Goal: Information Seeking & Learning: Learn about a topic

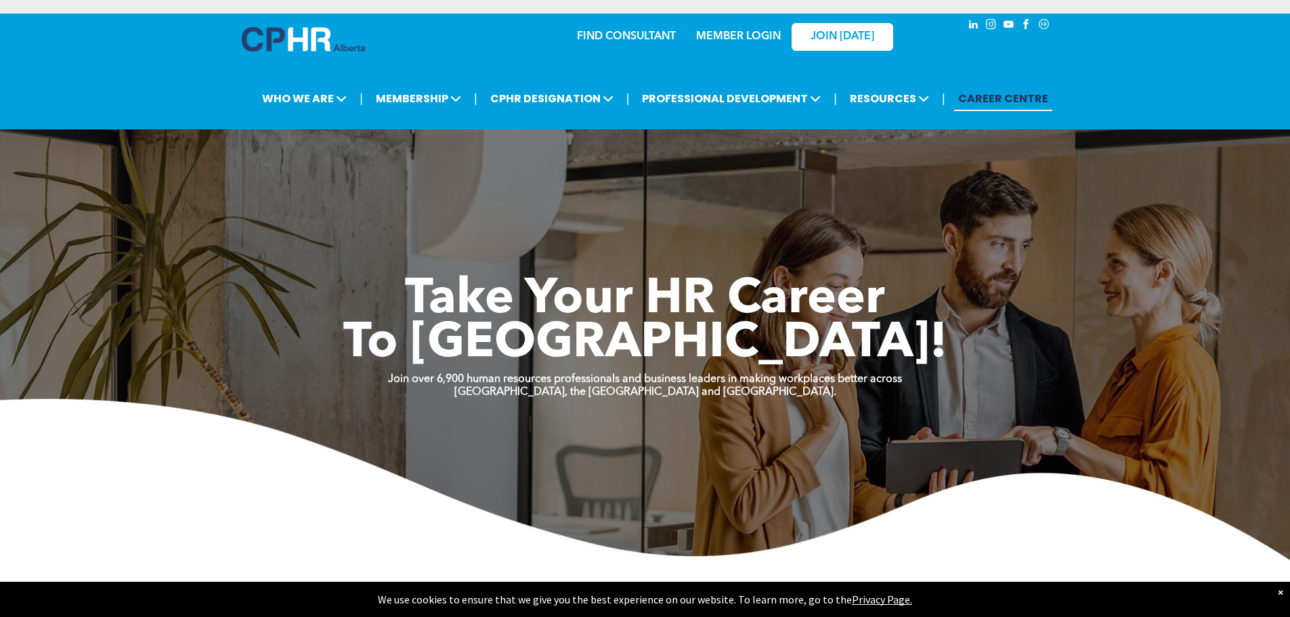
click at [744, 41] on link "MEMBER LOGIN" at bounding box center [738, 36] width 85 height 11
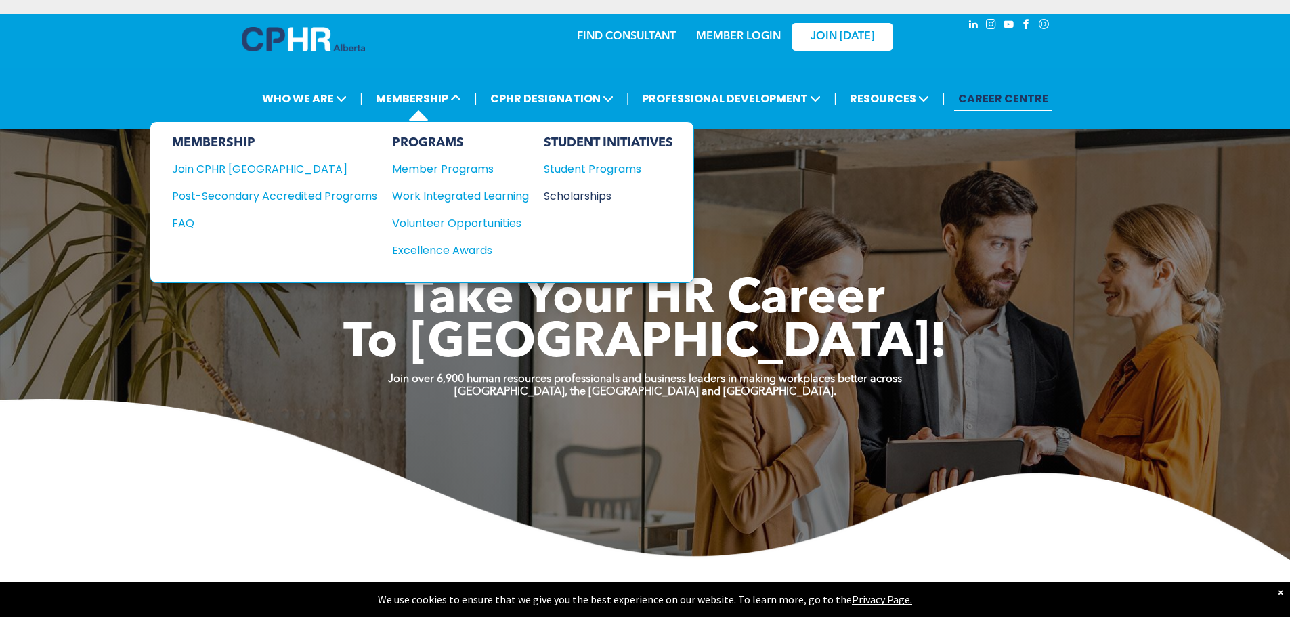
click at [589, 192] on div "Scholarships" at bounding box center [602, 196] width 117 height 17
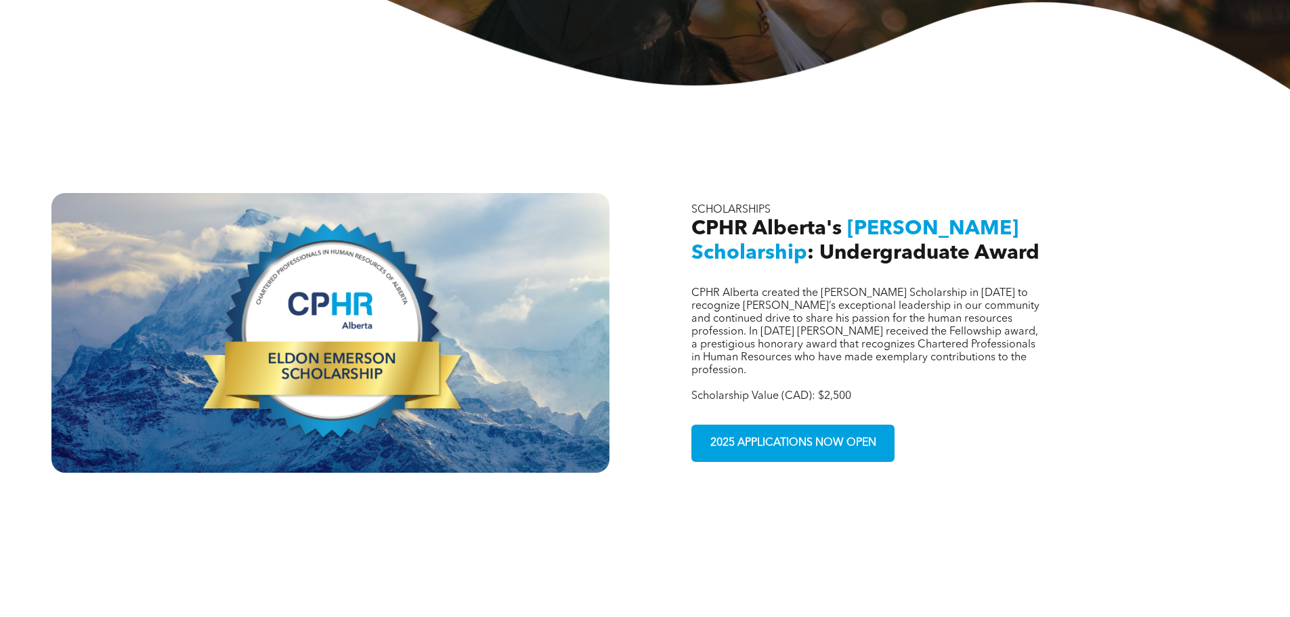
scroll to position [610, 0]
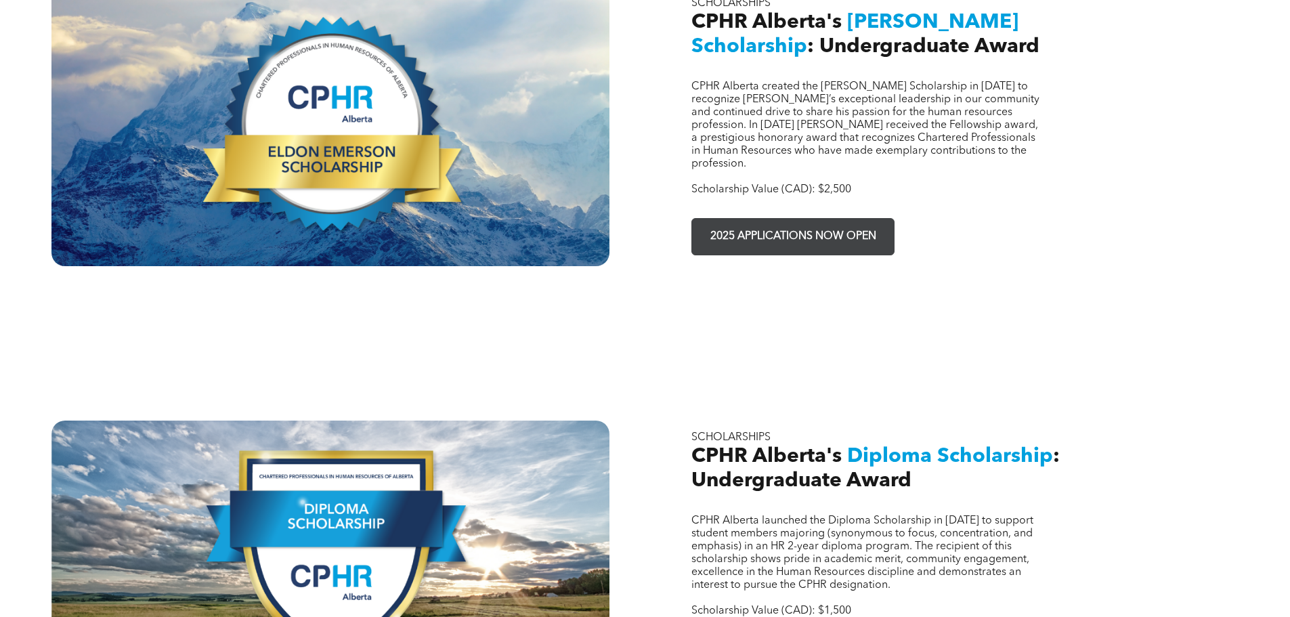
click at [740, 224] on span "2025 APPLICATIONS NOW OPEN" at bounding box center [793, 237] width 175 height 26
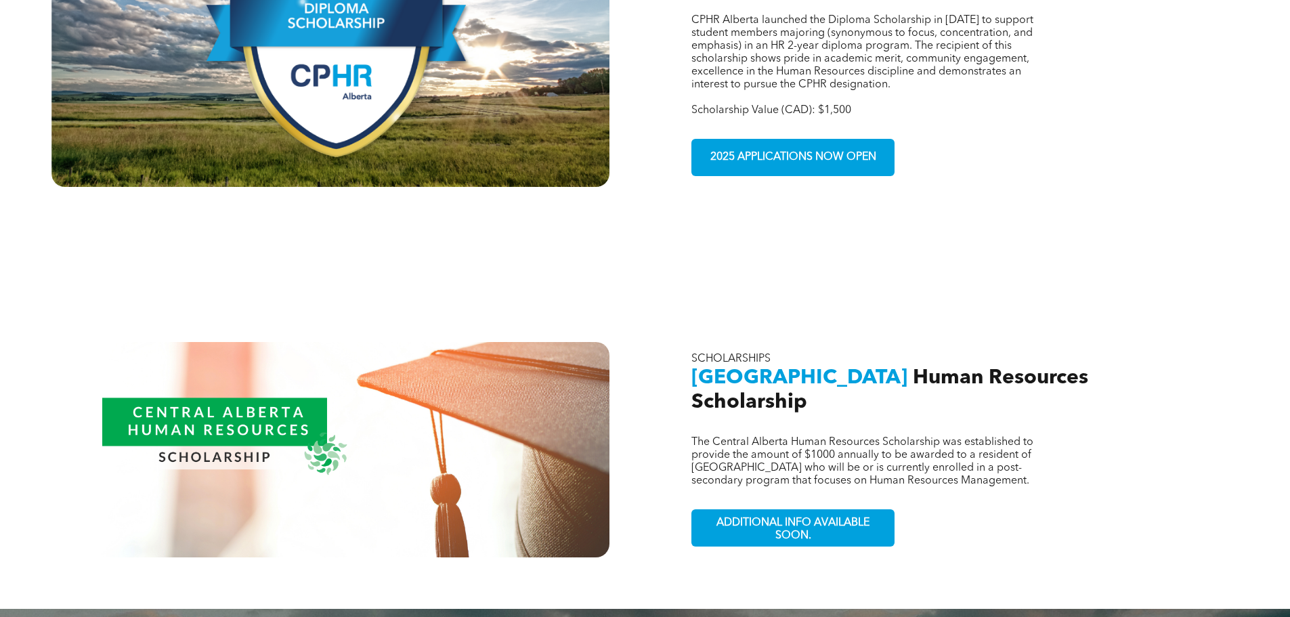
scroll to position [1152, 0]
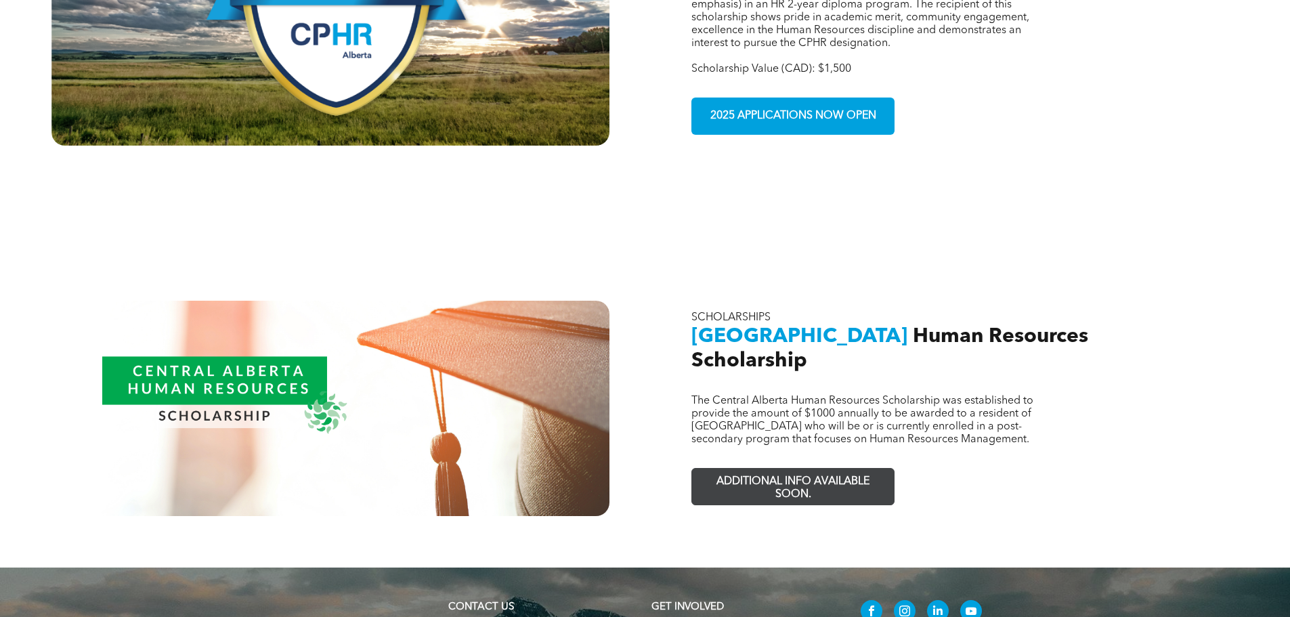
click at [804, 469] on span "ADDITIONAL INFO AVAILABLE SOON." at bounding box center [793, 488] width 198 height 39
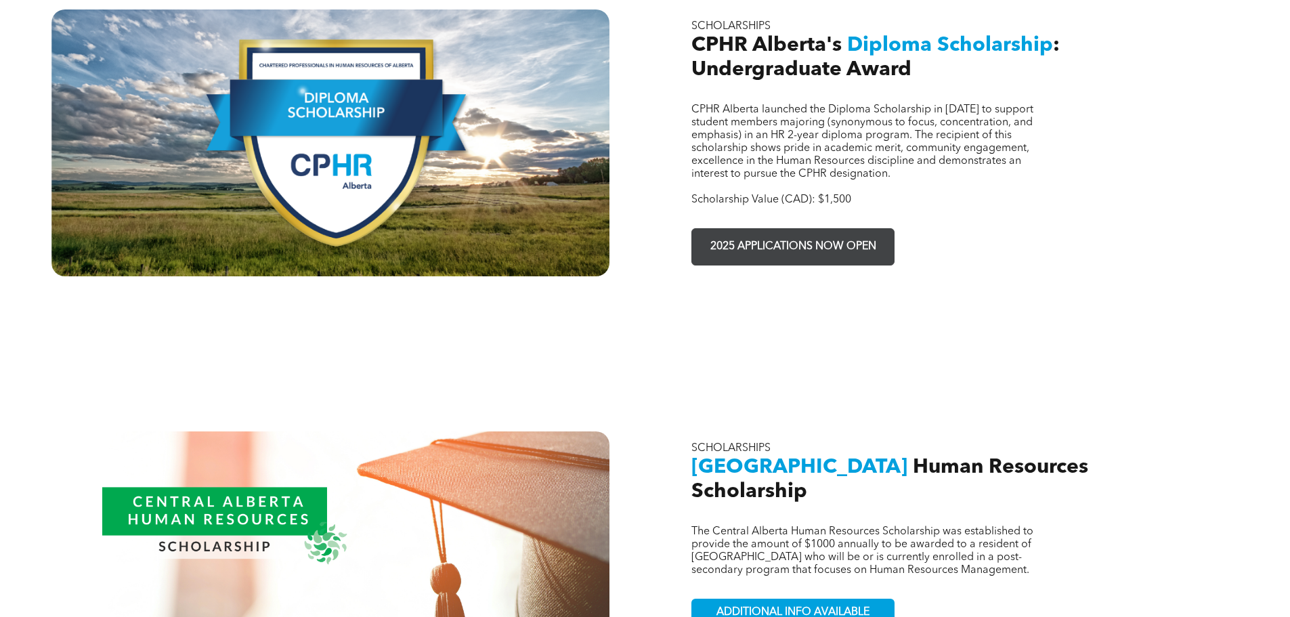
scroll to position [1016, 0]
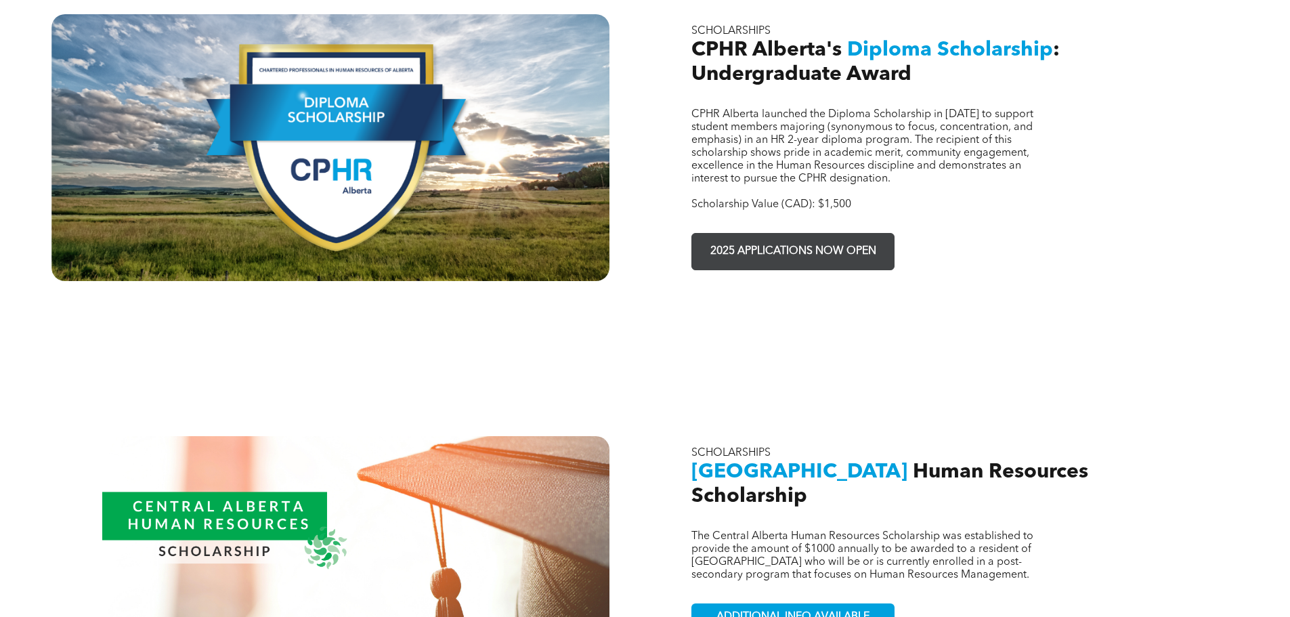
click at [801, 238] on span "2025 APPLICATIONS NOW OPEN" at bounding box center [793, 251] width 175 height 26
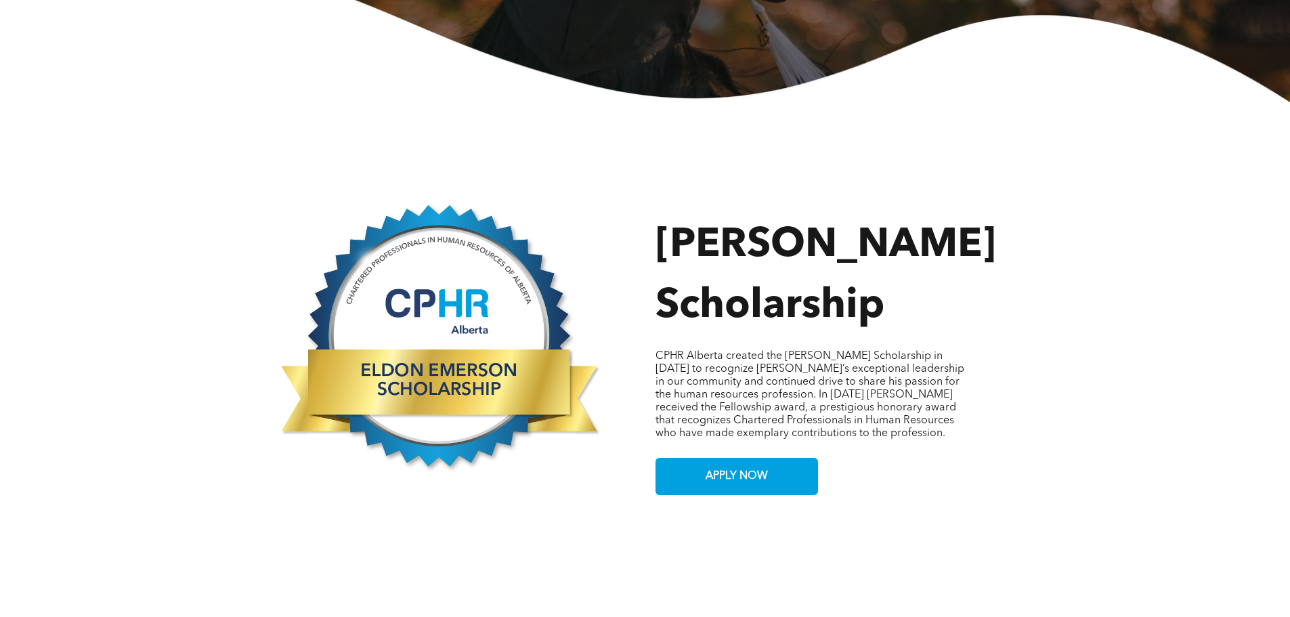
scroll to position [542, 0]
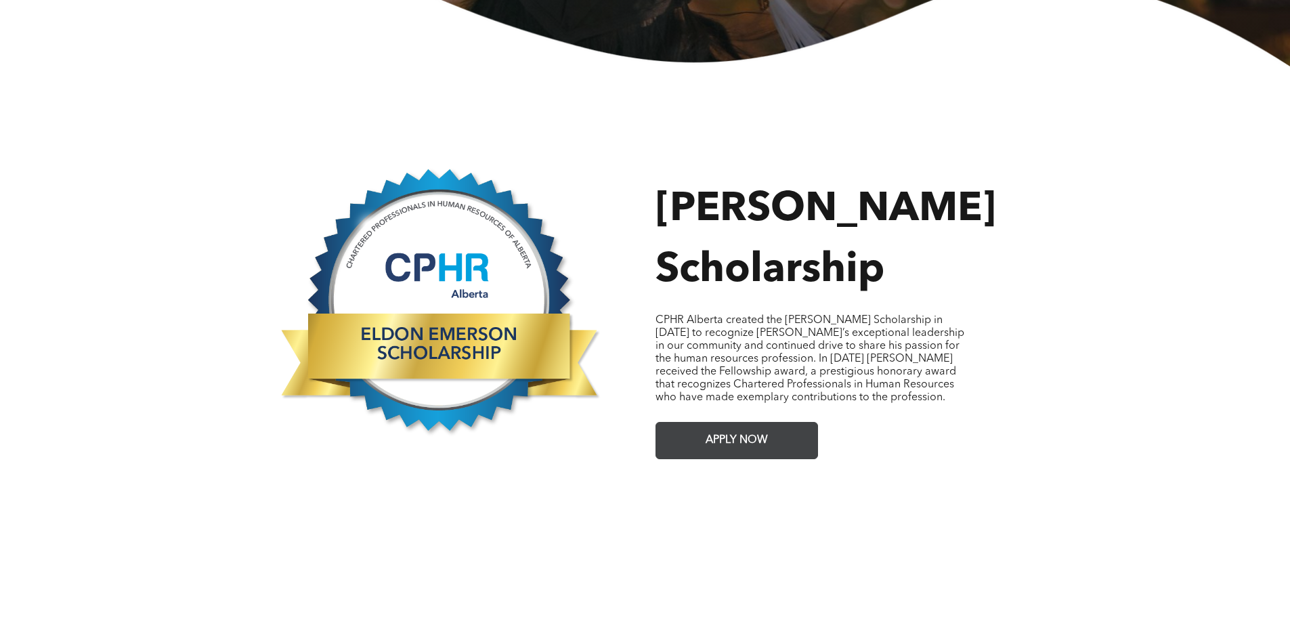
click at [724, 431] on span "APPLY NOW" at bounding box center [737, 440] width 72 height 26
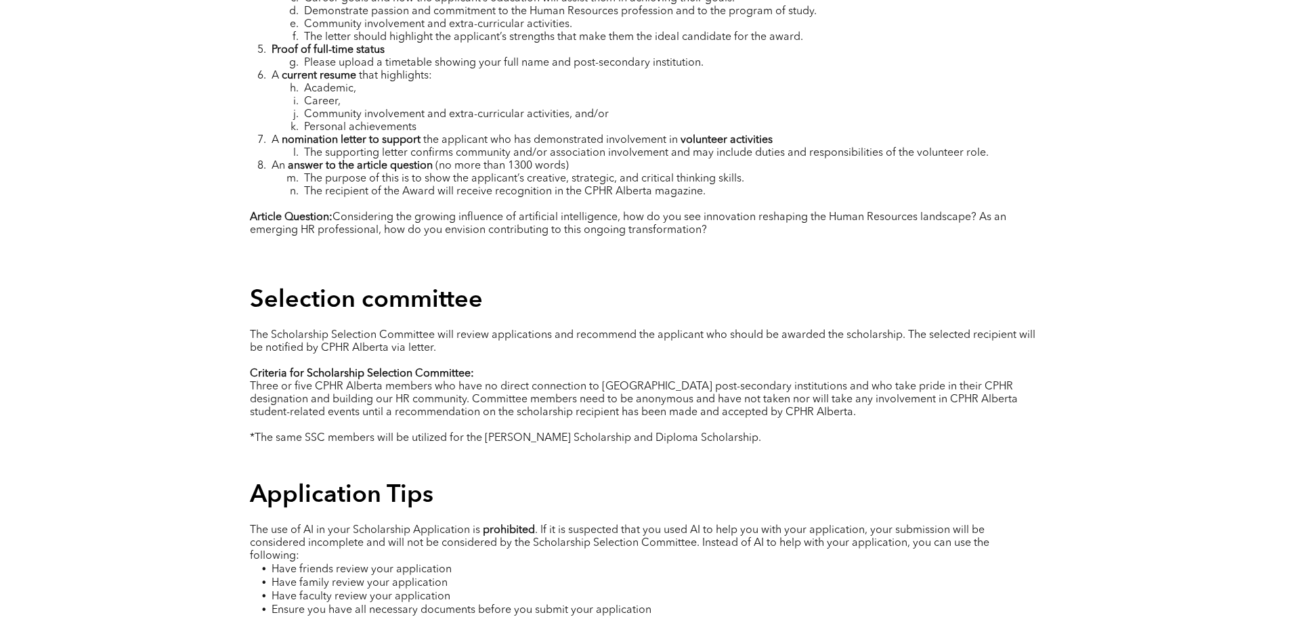
scroll to position [2168, 0]
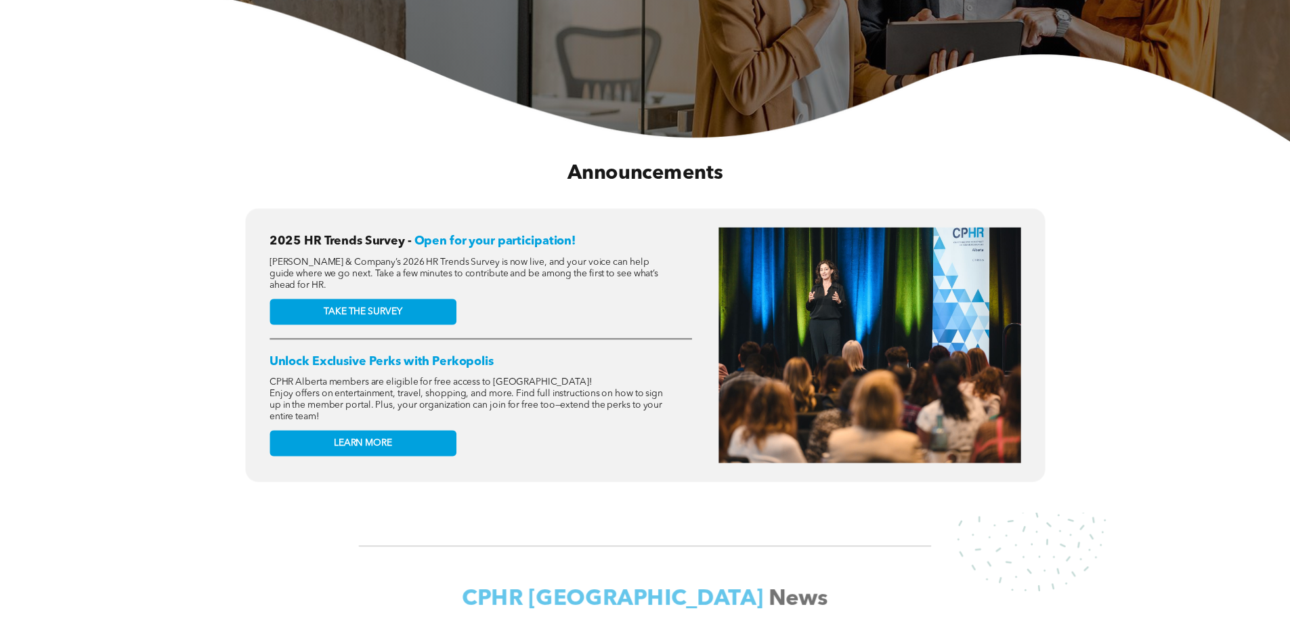
scroll to position [406, 0]
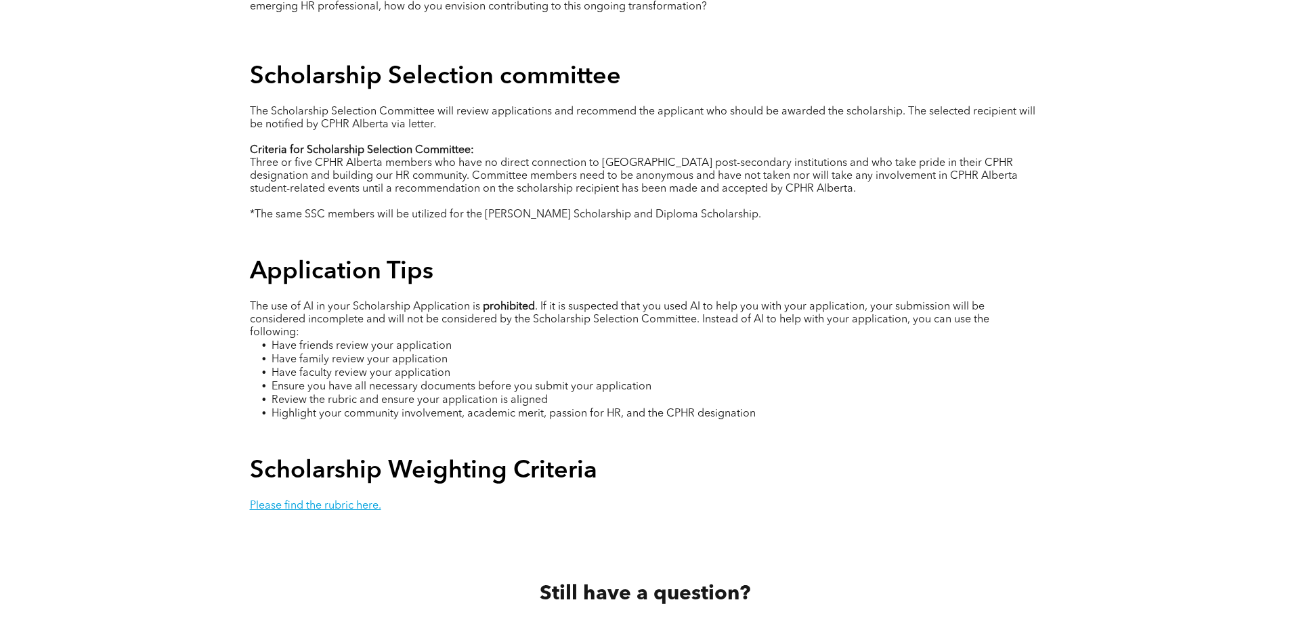
scroll to position [2506, 0]
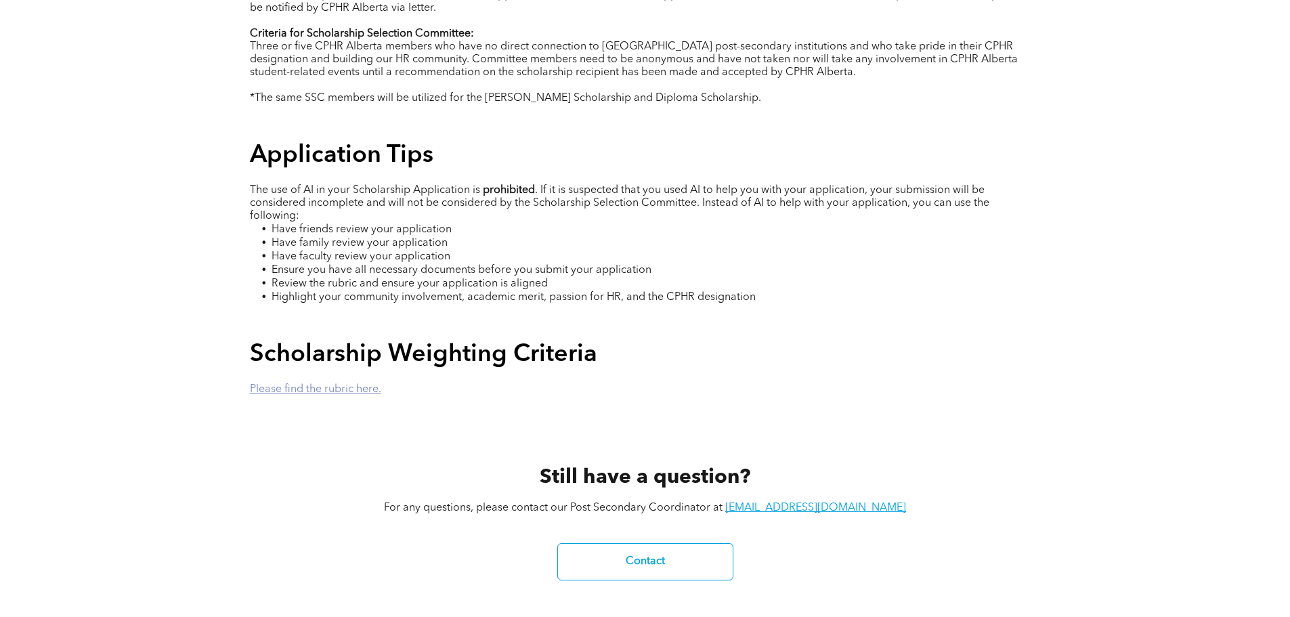
click at [326, 384] on link "Please find the rubric here." at bounding box center [315, 389] width 131 height 11
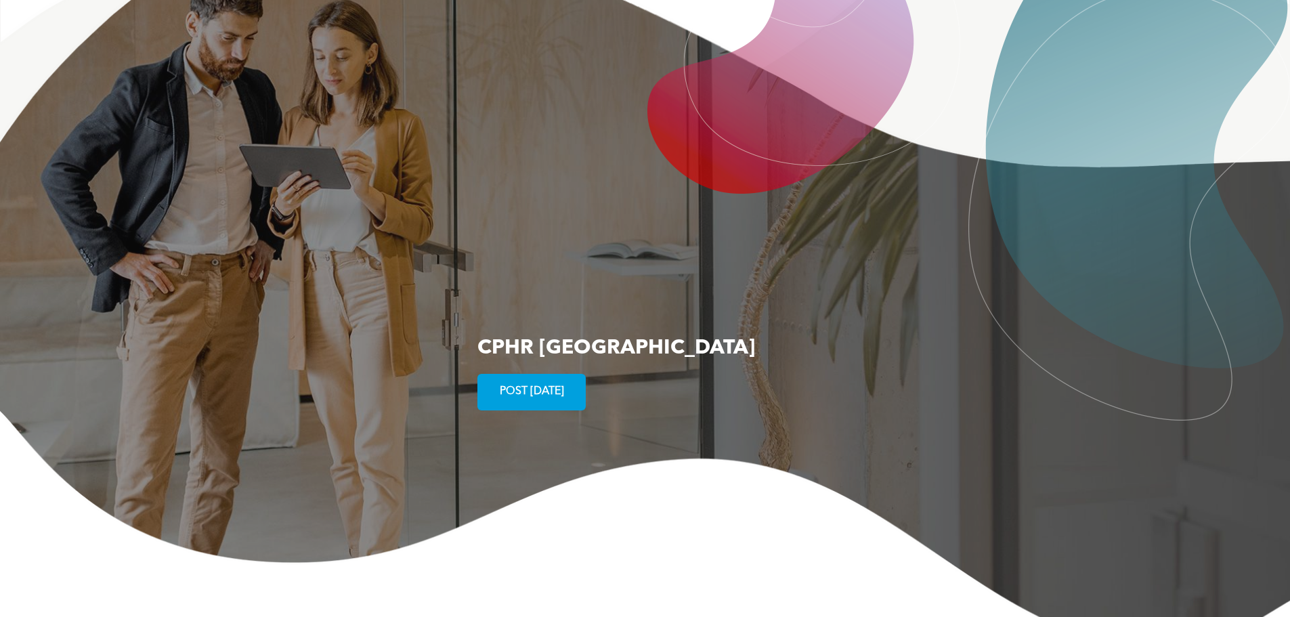
scroll to position [2487, 0]
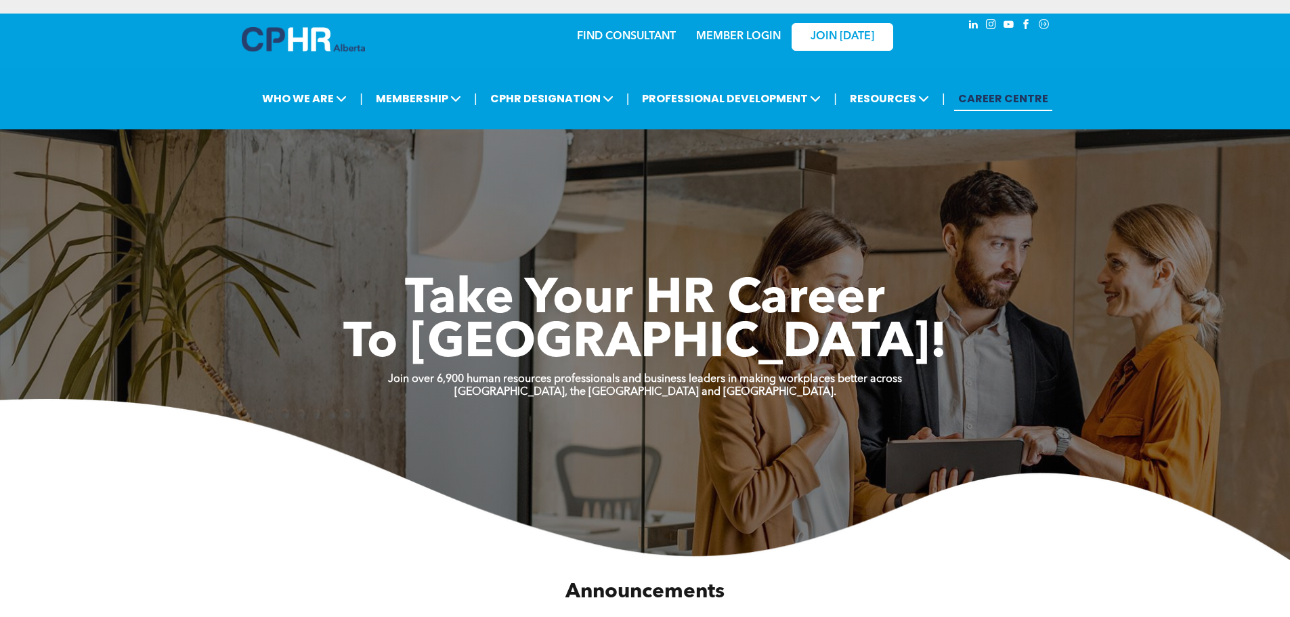
scroll to position [2474, 0]
